Goal: Check status: Check status

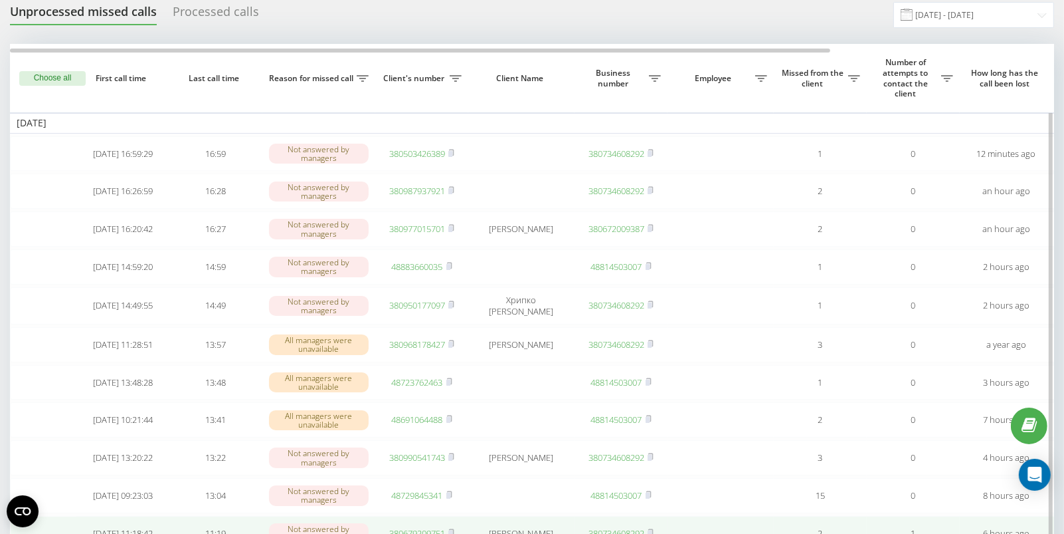
drag, startPoint x: 439, startPoint y: 346, endPoint x: 972, endPoint y: 529, distance: 563.4
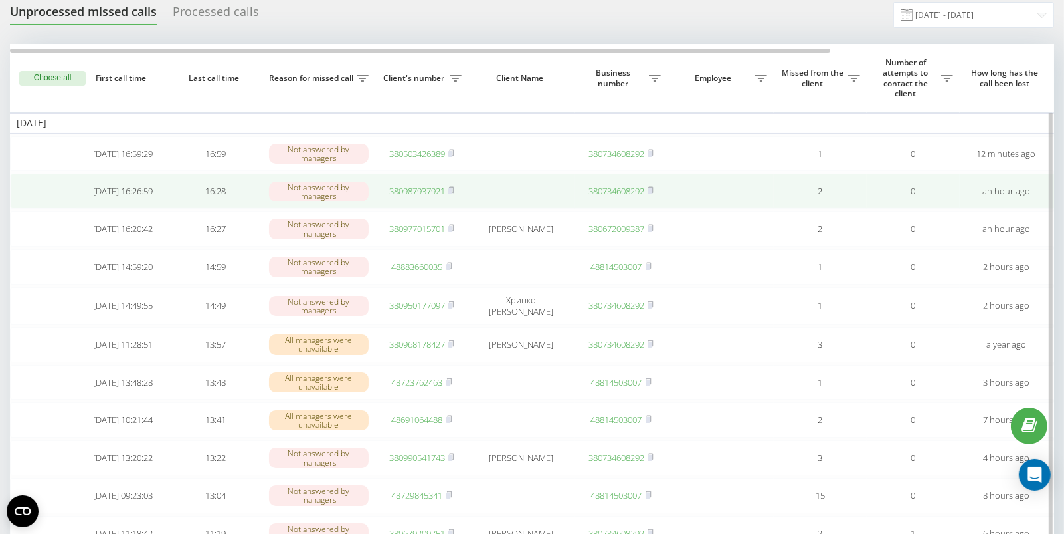
click at [422, 193] on link "380987937921" at bounding box center [417, 191] width 56 height 12
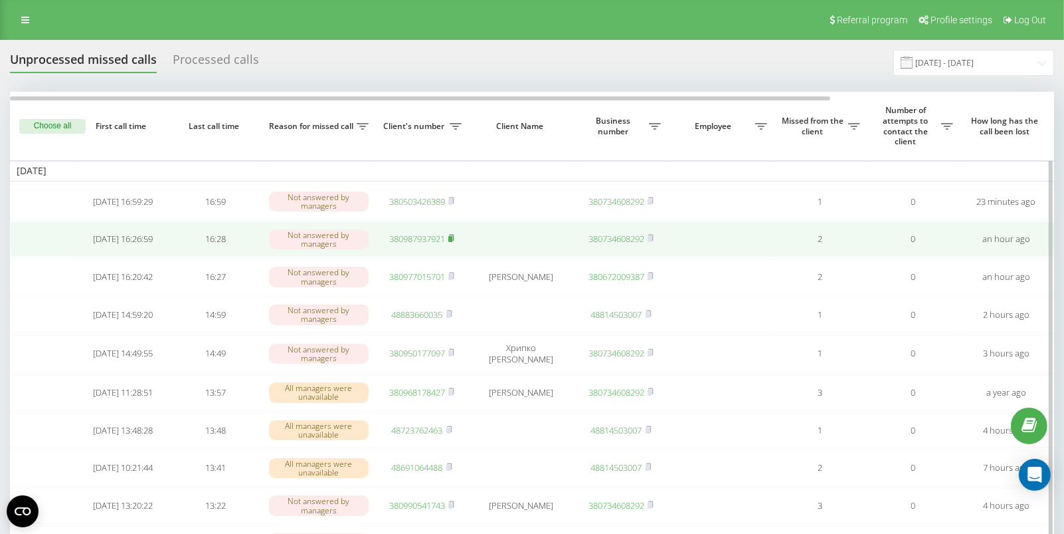
click at [452, 239] on rect at bounding box center [451, 239] width 4 height 6
